Goal: Task Accomplishment & Management: Book appointment/travel/reservation

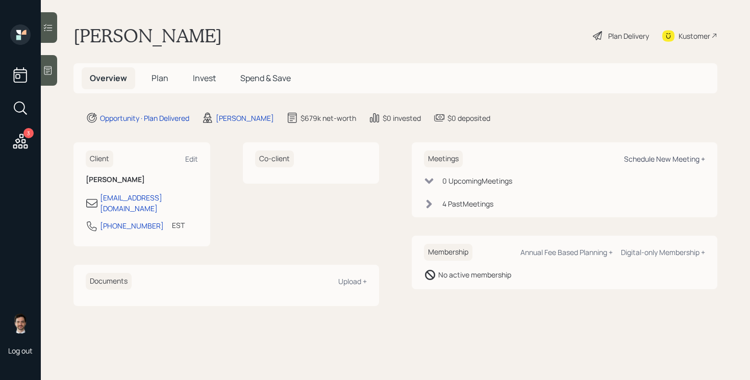
click at [657, 158] on div "Schedule New Meeting +" at bounding box center [664, 159] width 81 height 10
select select "ef6b64e1-8f62-4a74-b865-a7df4b35b836"
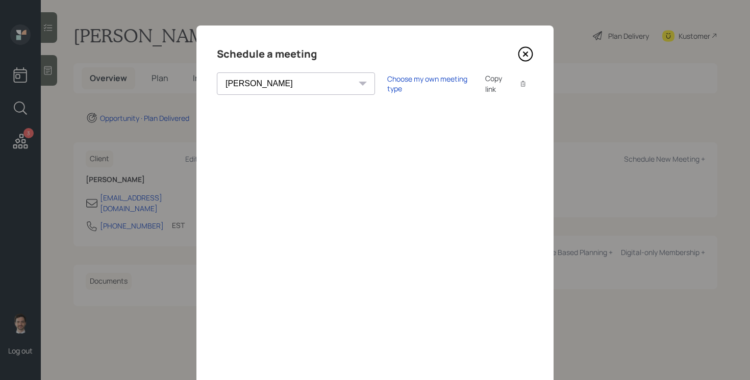
click at [526, 55] on icon at bounding box center [526, 54] width 4 height 4
